Goal: Find specific page/section: Find specific page/section

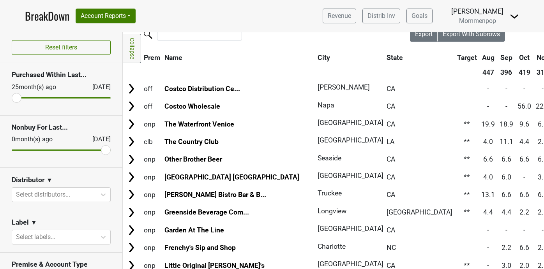
scroll to position [32, 0]
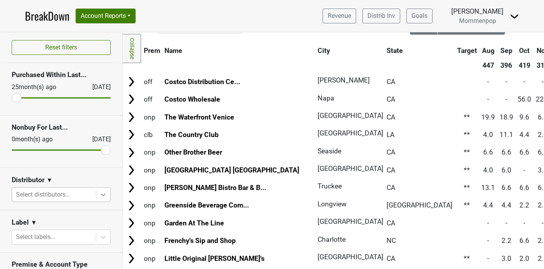
click at [101, 192] on icon at bounding box center [103, 195] width 8 height 8
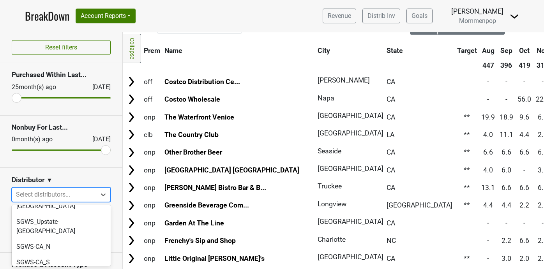
scroll to position [295, 0]
click at [66, 254] on div "SGWS-CA_S" at bounding box center [61, 262] width 99 height 16
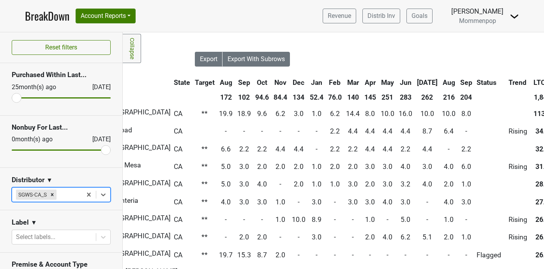
scroll to position [0, 261]
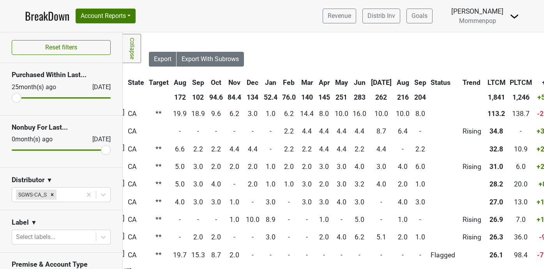
click at [412, 80] on th "Sep" at bounding box center [420, 83] width 16 height 14
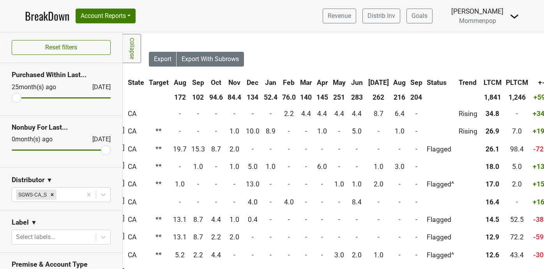
click at [408, 80] on th "Sep" at bounding box center [416, 83] width 16 height 14
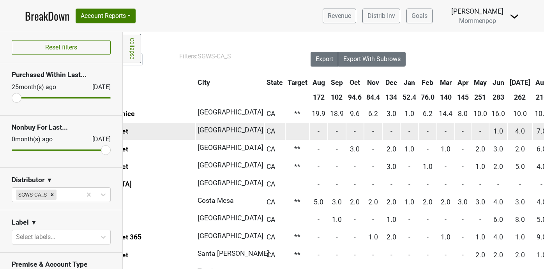
scroll to position [0, 0]
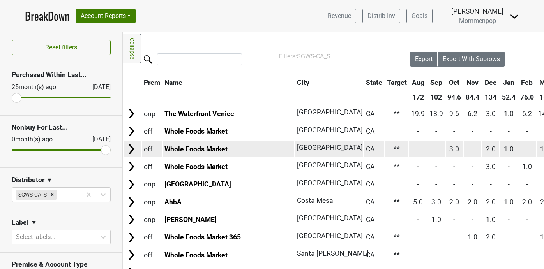
click at [201, 148] on link "Whole Foods Market" at bounding box center [195, 149] width 63 height 8
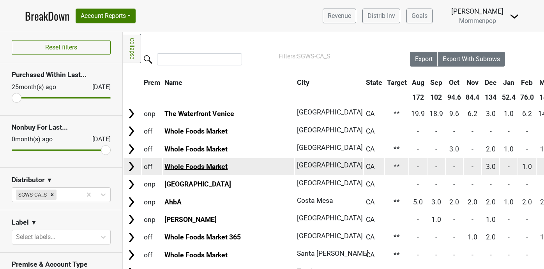
click at [204, 164] on link "Whole Foods Market" at bounding box center [195, 167] width 63 height 8
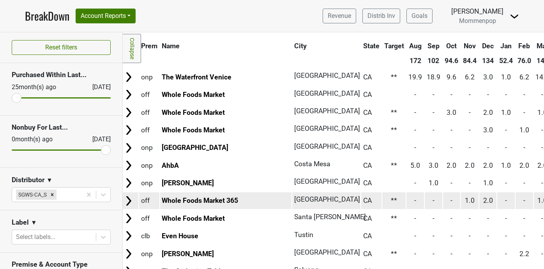
scroll to position [37, 0]
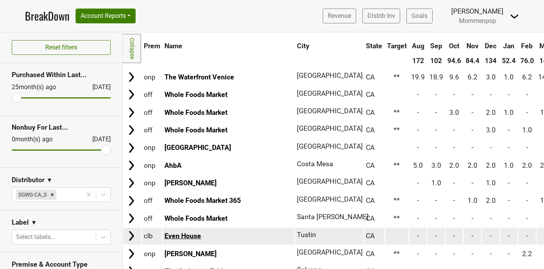
click at [183, 235] on link "Even House" at bounding box center [182, 236] width 37 height 8
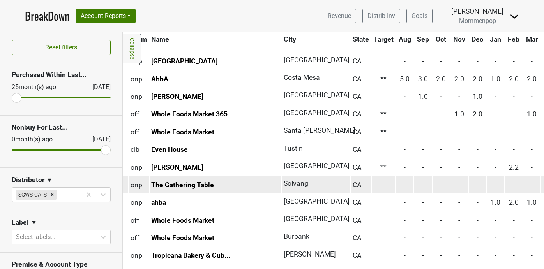
scroll to position [123, 0]
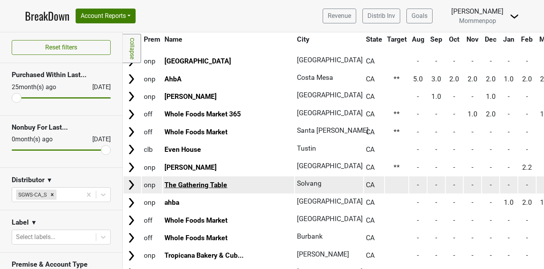
click at [190, 183] on link "The Gathering Table" at bounding box center [195, 185] width 63 height 8
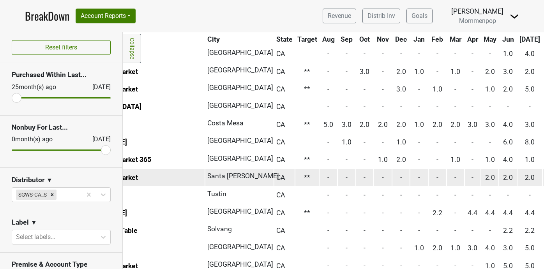
scroll to position [77, 0]
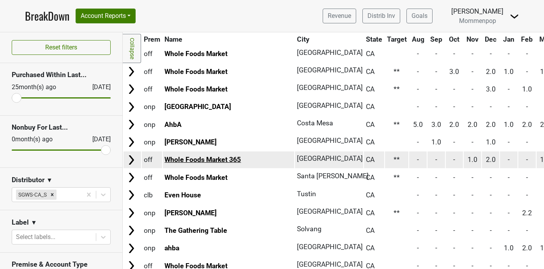
click at [200, 161] on link "Whole Foods Market 365" at bounding box center [202, 160] width 76 height 8
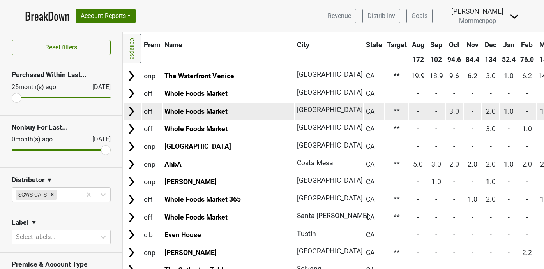
click at [210, 111] on link "Whole Foods Market" at bounding box center [195, 111] width 63 height 8
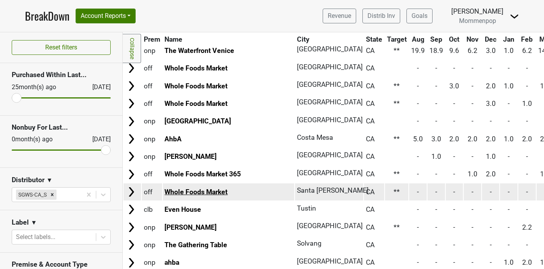
scroll to position [0, 0]
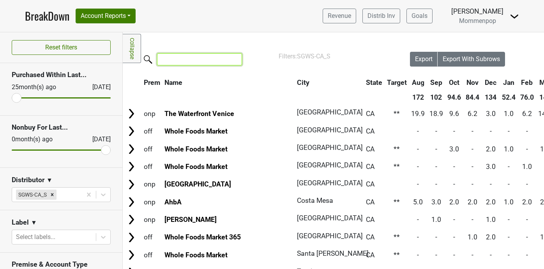
click at [183, 59] on input "search" at bounding box center [199, 59] width 85 height 12
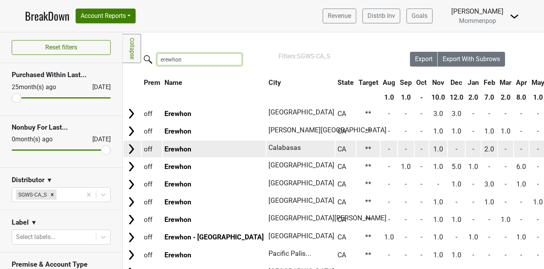
scroll to position [38, 0]
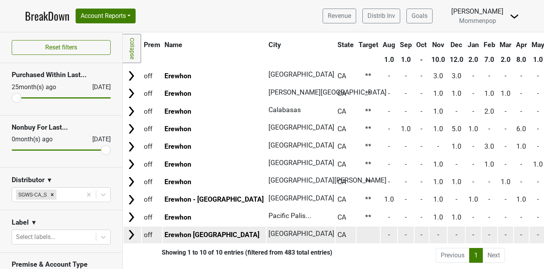
type input "erewhon"
click at [194, 229] on td "Erewhon Manhattan Beach" at bounding box center [214, 235] width 103 height 17
click at [194, 233] on link "Erewhon Manhattan Beach" at bounding box center [211, 235] width 95 height 8
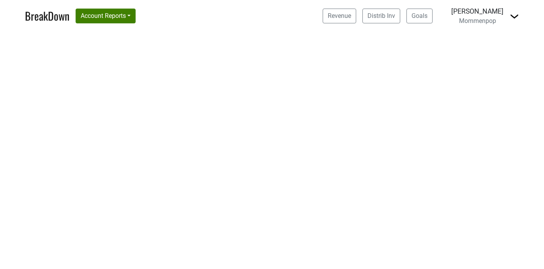
select select "CA"
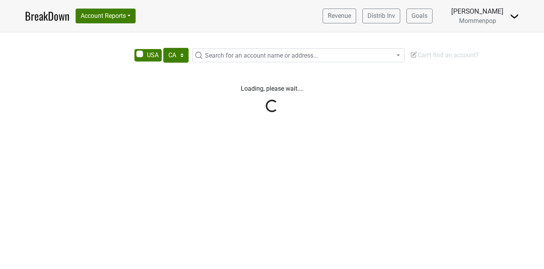
select select "CA"
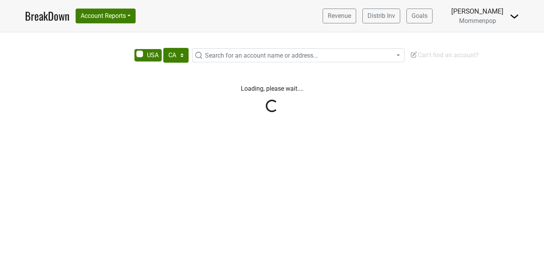
select select "CA"
